Goal: Task Accomplishment & Management: Complete application form

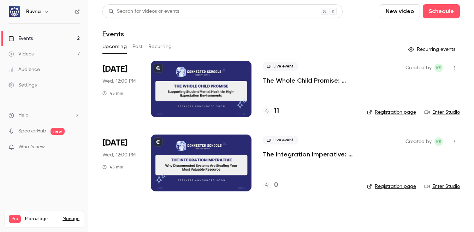
click at [63, 55] on link "Videos 7" at bounding box center [44, 54] width 88 height 16
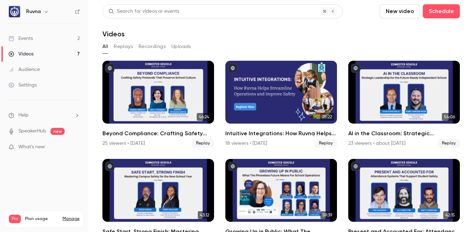
click at [53, 40] on link "Events 2" at bounding box center [44, 39] width 88 height 16
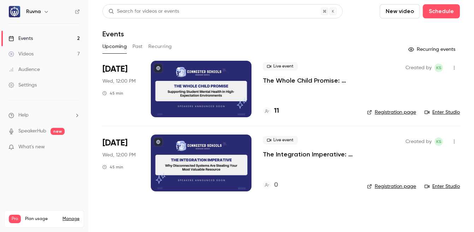
click at [289, 78] on p "The Whole Child Promise: Supporting Student Mental Health in High-Expectation E…" at bounding box center [309, 80] width 93 height 8
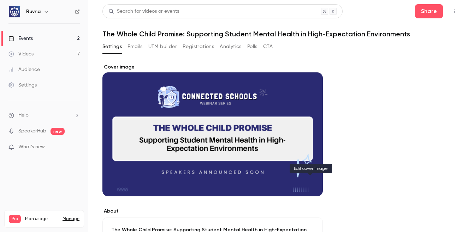
click at [305, 178] on div "Cover image" at bounding box center [310, 184] width 14 height 14
click at [0, 0] on input "Cover image" at bounding box center [0, 0] width 0 height 0
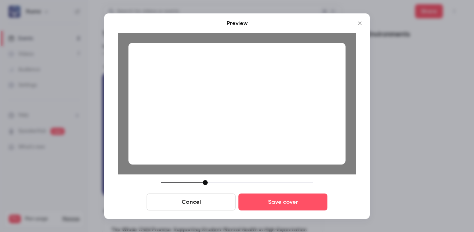
drag, startPoint x: 209, startPoint y: 181, endPoint x: 203, endPoint y: 180, distance: 6.0
click at [203, 180] on div at bounding box center [205, 182] width 5 height 5
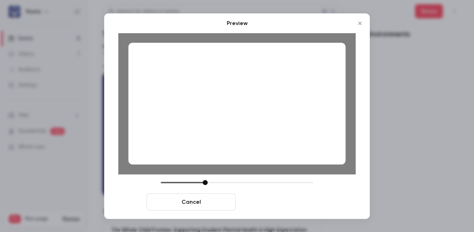
click at [273, 207] on button "Save cover" at bounding box center [282, 202] width 89 height 17
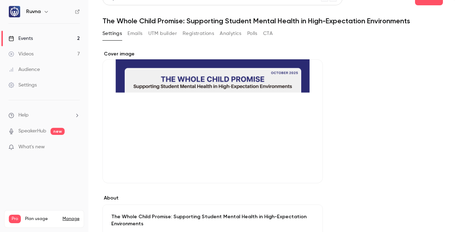
scroll to position [10, 0]
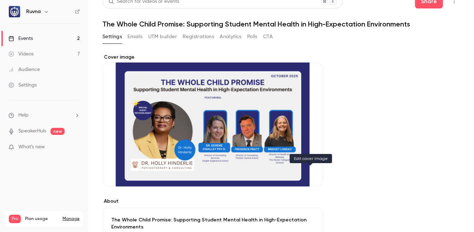
click at [309, 177] on button "Cover image" at bounding box center [310, 174] width 14 height 14
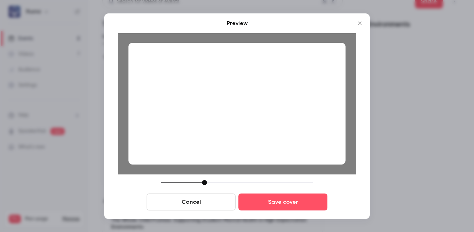
drag, startPoint x: 210, startPoint y: 182, endPoint x: 202, endPoint y: 183, distance: 7.5
click at [202, 183] on div at bounding box center [204, 182] width 5 height 5
click at [203, 183] on div at bounding box center [204, 182] width 5 height 5
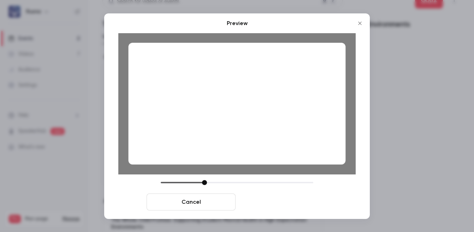
click at [281, 204] on button "Save cover" at bounding box center [282, 202] width 89 height 17
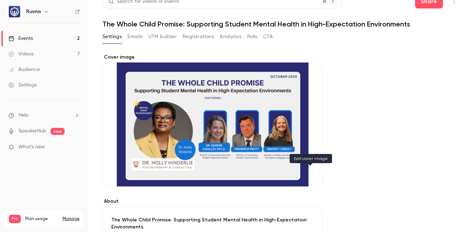
click at [309, 177] on button "Cover image" at bounding box center [310, 174] width 14 height 14
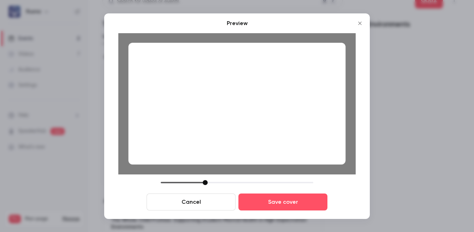
drag, startPoint x: 208, startPoint y: 182, endPoint x: 205, endPoint y: 181, distance: 3.6
click at [205, 181] on div at bounding box center [237, 182] width 153 height 5
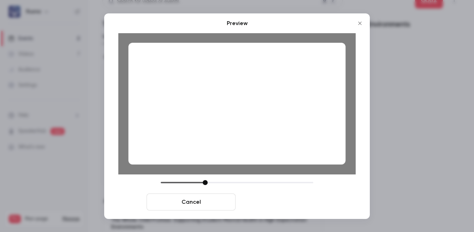
click at [291, 200] on button "Save cover" at bounding box center [282, 202] width 89 height 17
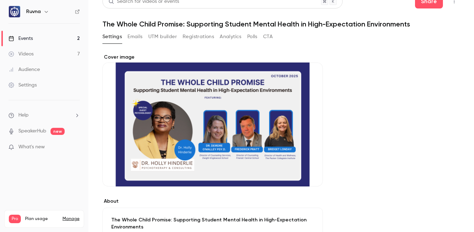
click at [65, 37] on link "Events 2" at bounding box center [44, 39] width 88 height 16
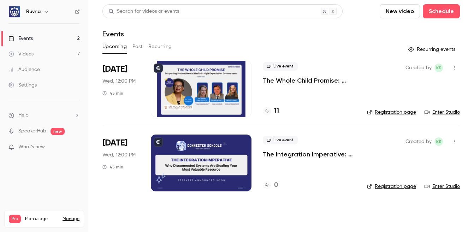
click at [285, 80] on p "The Whole Child Promise: Supporting Student Mental Health in High-Expectation E…" at bounding box center [309, 80] width 93 height 8
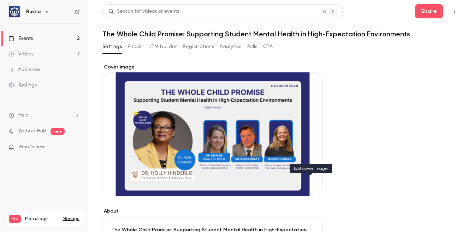
click at [311, 180] on button "Cover image" at bounding box center [310, 184] width 14 height 14
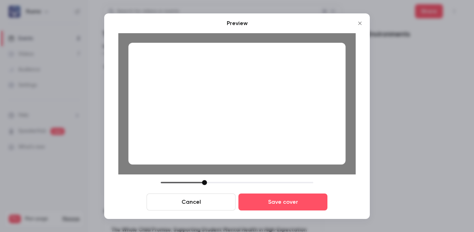
drag, startPoint x: 211, startPoint y: 182, endPoint x: 204, endPoint y: 182, distance: 6.7
click at [204, 182] on div at bounding box center [204, 182] width 5 height 5
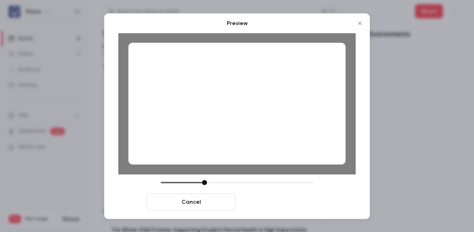
click at [293, 205] on button "Save cover" at bounding box center [282, 202] width 89 height 17
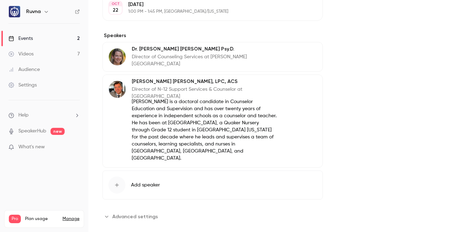
scroll to position [402, 0]
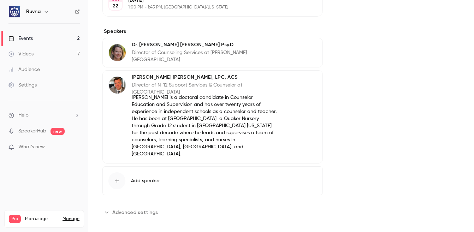
click at [145, 170] on button "Add speaker" at bounding box center [212, 180] width 220 height 29
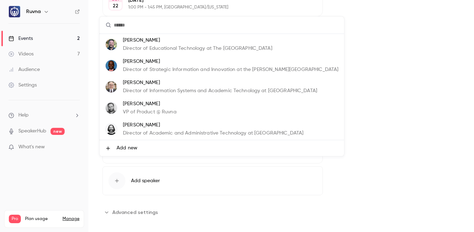
click at [135, 146] on span "Add new" at bounding box center [127, 147] width 21 height 7
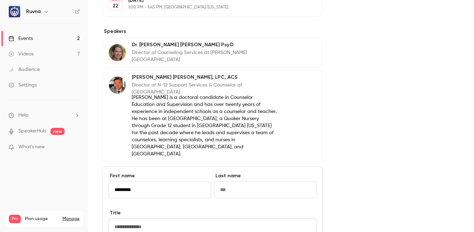
type input "*********"
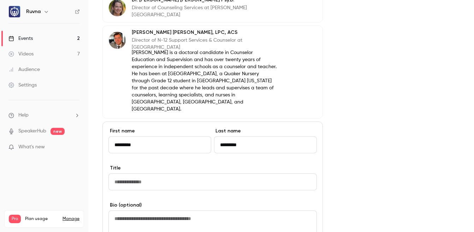
scroll to position [454, 0]
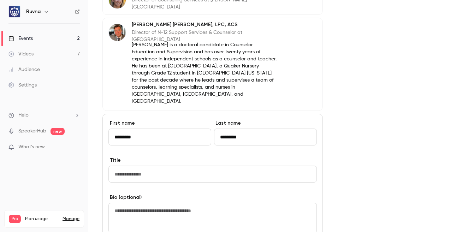
type input "*********"
click at [162, 171] on input "Title" at bounding box center [212, 174] width 208 height 17
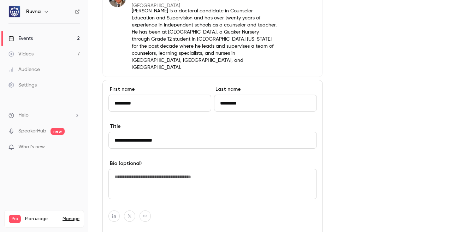
type input "**********"
click at [176, 177] on textarea at bounding box center [212, 184] width 208 height 30
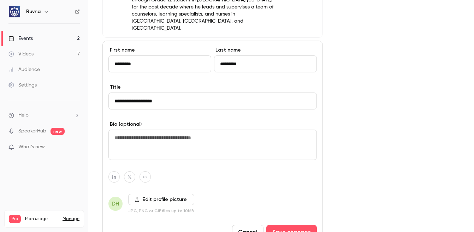
scroll to position [577, 0]
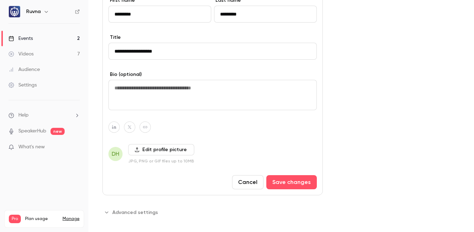
click at [143, 144] on label "Edit profile picture" at bounding box center [161, 149] width 66 height 11
click at [0, 0] on input "Edit profile picture" at bounding box center [0, 0] width 0 height 0
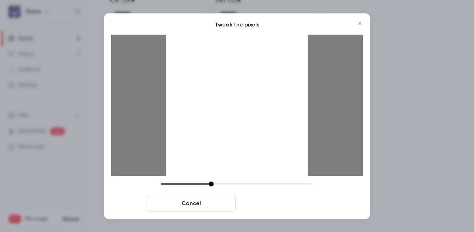
click at [297, 203] on button "Crop and save" at bounding box center [282, 203] width 89 height 17
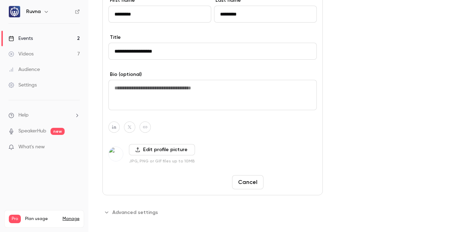
click at [310, 175] on button "Save changes" at bounding box center [291, 182] width 51 height 14
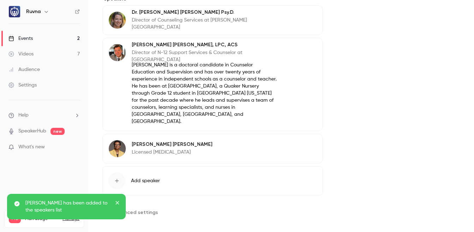
click at [144, 177] on span "Add speaker" at bounding box center [145, 180] width 29 height 7
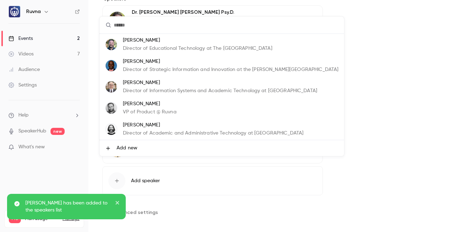
click at [152, 150] on li "Add new" at bounding box center [222, 148] width 244 height 16
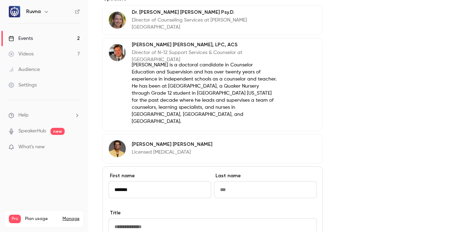
type input "*******"
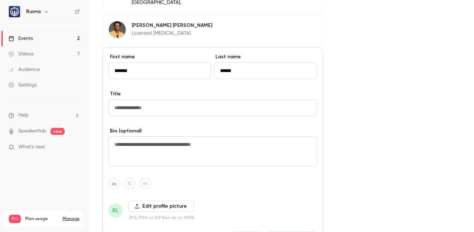
scroll to position [603, 0]
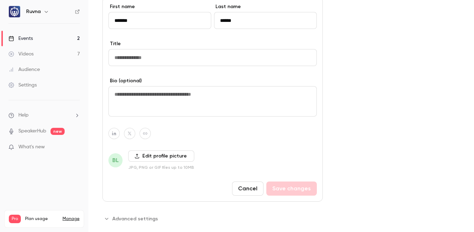
type input "******"
click at [183, 52] on input "Title" at bounding box center [212, 57] width 208 height 17
click at [201, 57] on input "Title" at bounding box center [212, 57] width 208 height 17
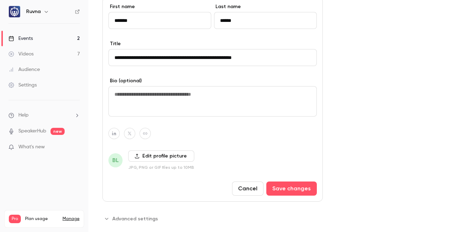
type input "**********"
click at [171, 150] on label "Edit profile picture" at bounding box center [161, 155] width 66 height 11
click at [0, 0] on input "Edit profile picture" at bounding box center [0, 0] width 0 height 0
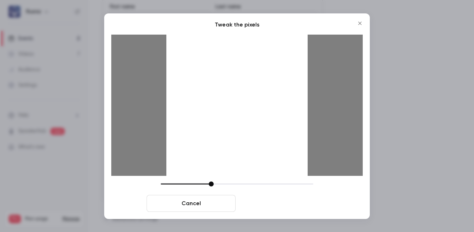
click at [287, 210] on button "Crop and save" at bounding box center [282, 203] width 89 height 17
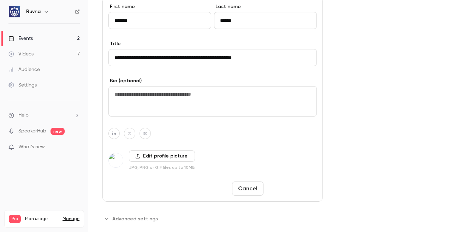
click at [295, 182] on button "Save changes" at bounding box center [291, 189] width 51 height 14
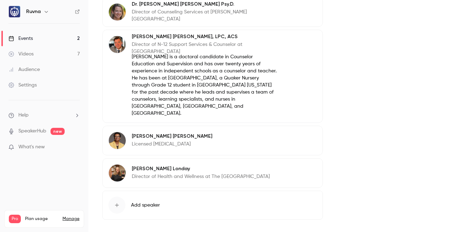
scroll to position [455, 0]
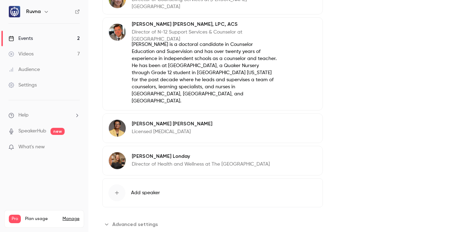
click at [193, 126] on div "[PERSON_NAME] Licensed [MEDICAL_DATA] Edit" at bounding box center [212, 128] width 220 height 30
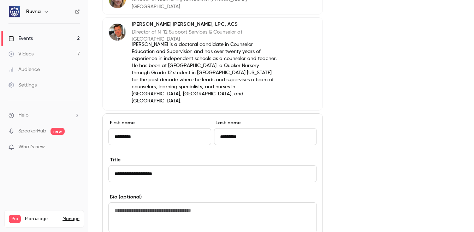
click at [177, 204] on textarea at bounding box center [212, 217] width 208 height 30
paste textarea "**********"
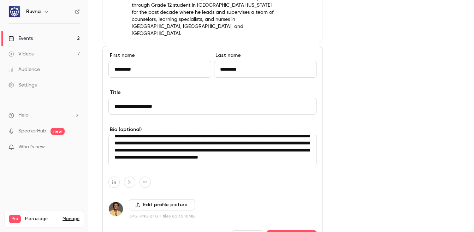
scroll to position [606, 0]
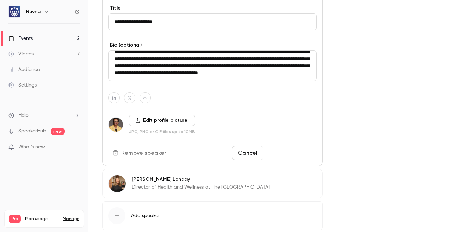
type textarea "**********"
click at [295, 148] on button "Save changes" at bounding box center [291, 153] width 51 height 14
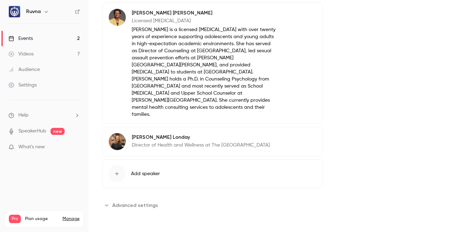
scroll to position [502, 0]
